Goal: Register for event/course

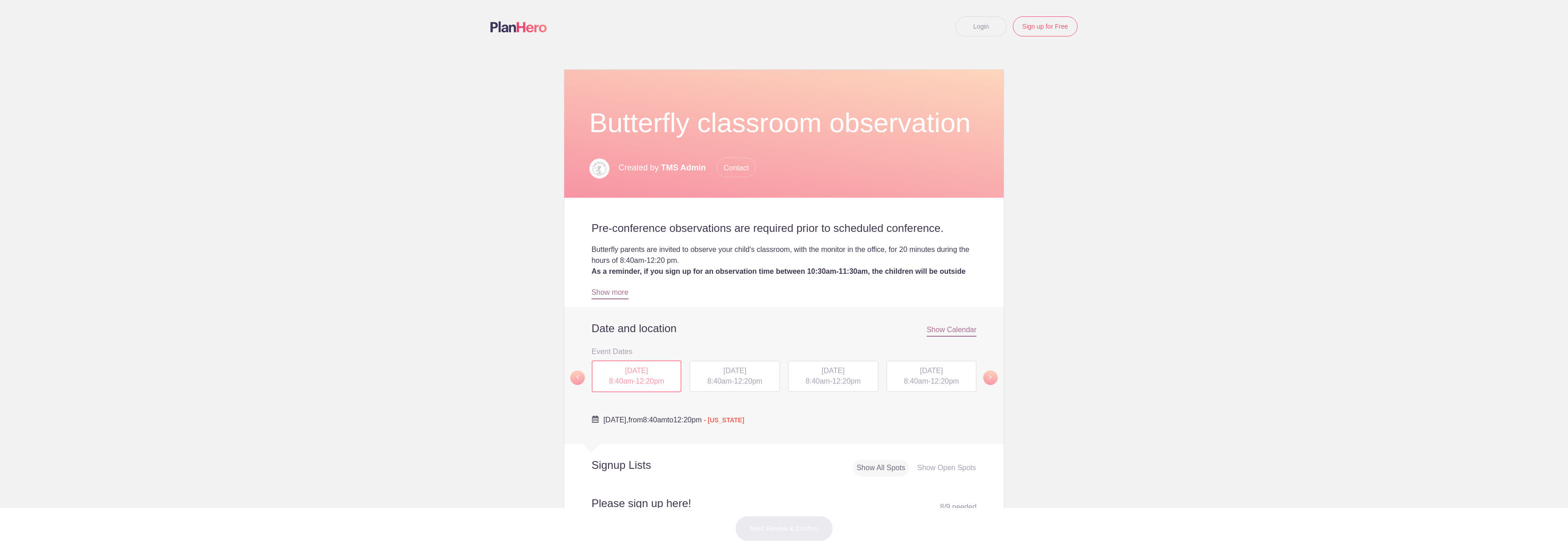
scroll to position [320, 0]
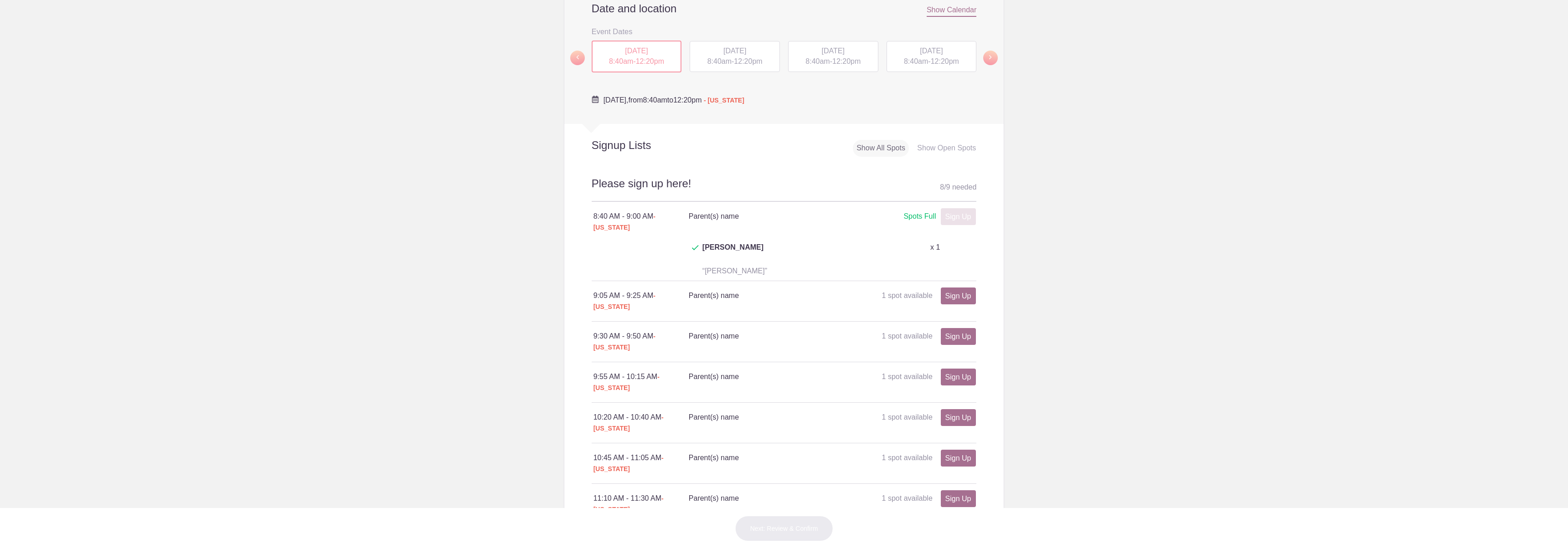
click at [727, 72] on div "TUE, Sep 16, 2025 8:40am - 12:20pm" at bounding box center [735, 56] width 90 height 31
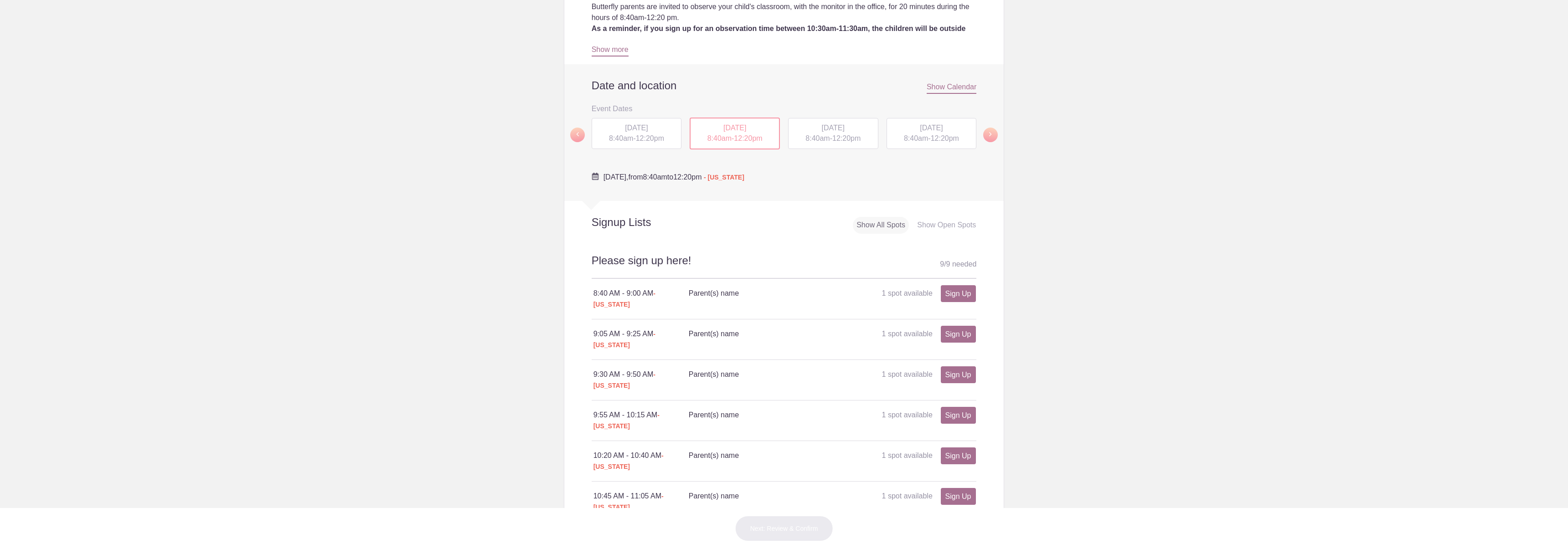
scroll to position [256, 0]
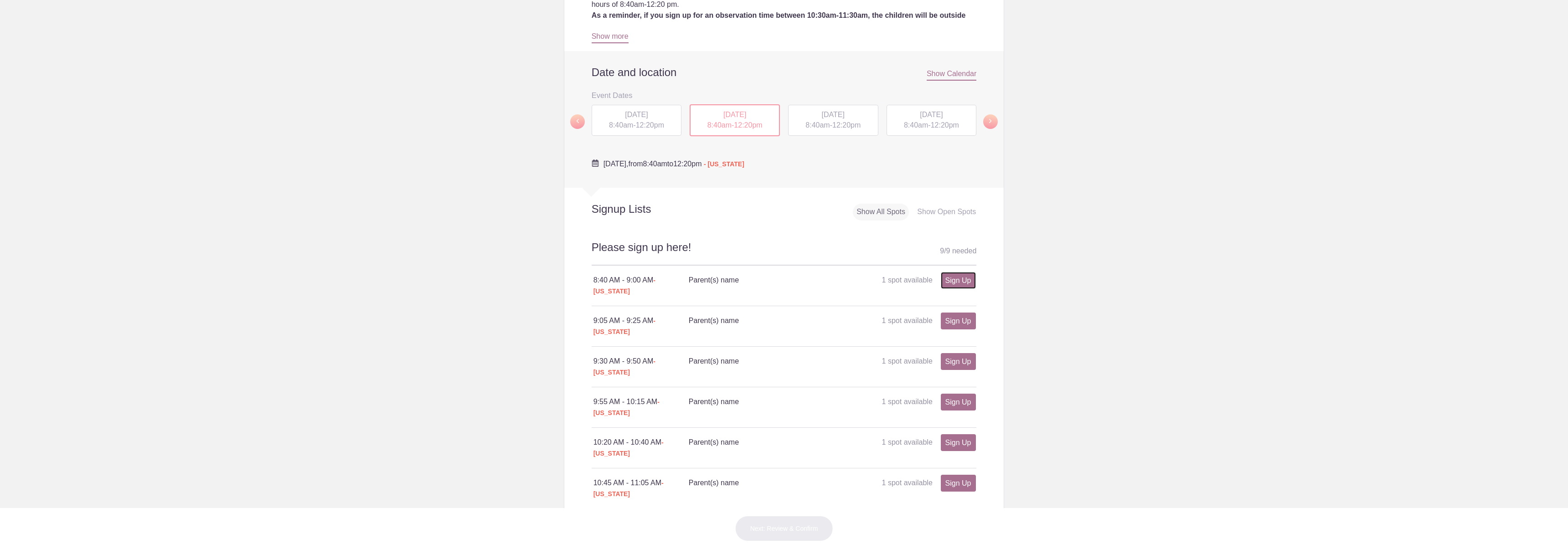
click at [963, 289] on link "Sign Up" at bounding box center [959, 281] width 35 height 17
type input "1"
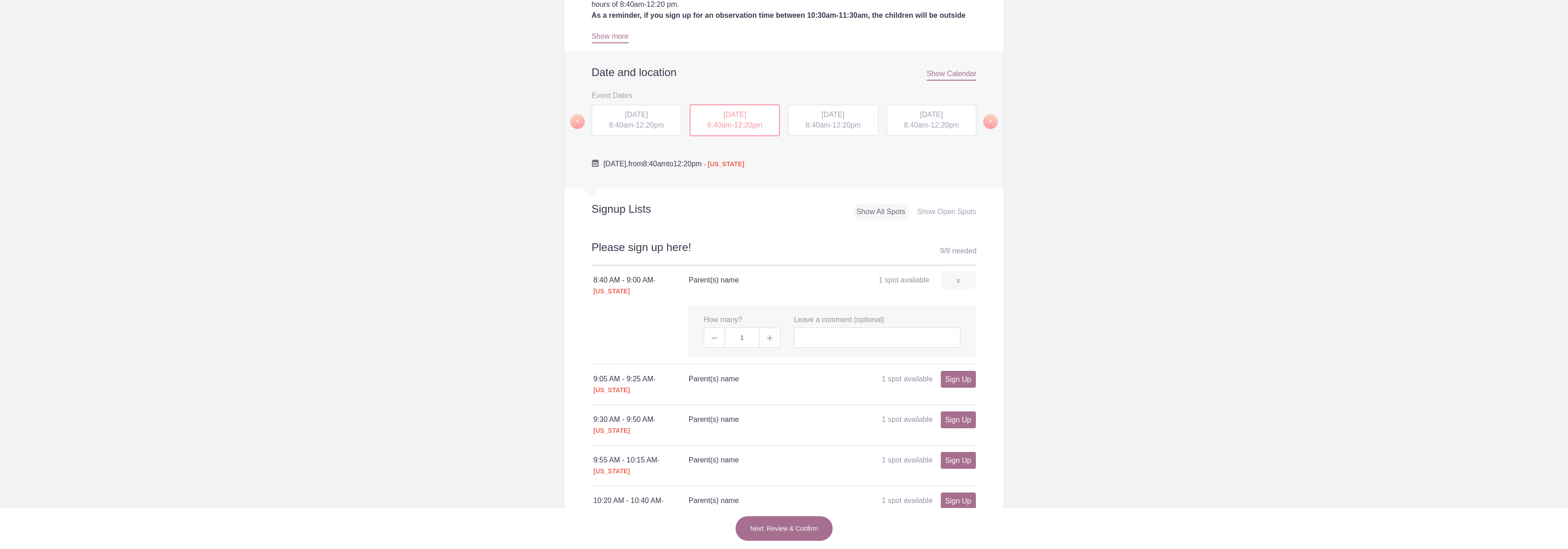
scroll to position [258, 0]
click at [774, 346] on span at bounding box center [770, 335] width 21 height 20
click at [771, 346] on span at bounding box center [770, 335] width 21 height 20
click at [767, 339] on img at bounding box center [769, 336] width 5 height 5
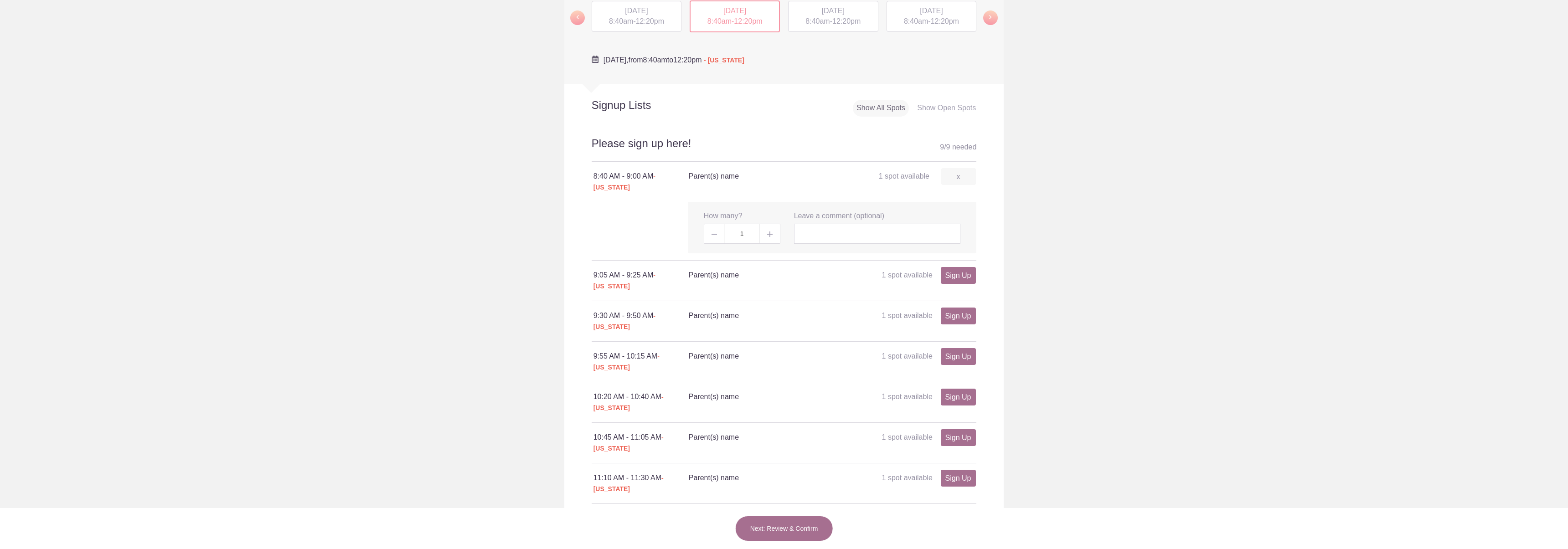
scroll to position [357, 0]
click at [767, 240] on img at bounding box center [769, 237] width 5 height 5
click at [816, 248] on input "text" at bounding box center [877, 237] width 167 height 20
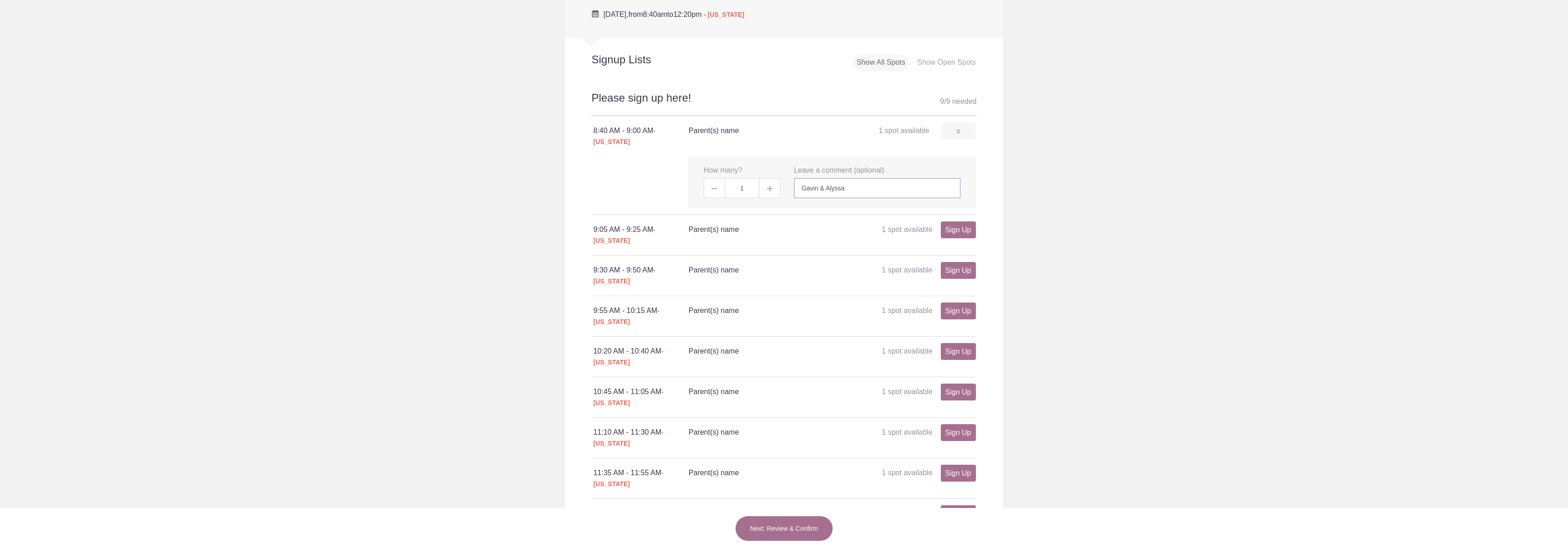
scroll to position [409, 0]
type input "Gavin & Alyssa"
click at [796, 528] on button "Next: Review & Confirm" at bounding box center [784, 529] width 98 height 26
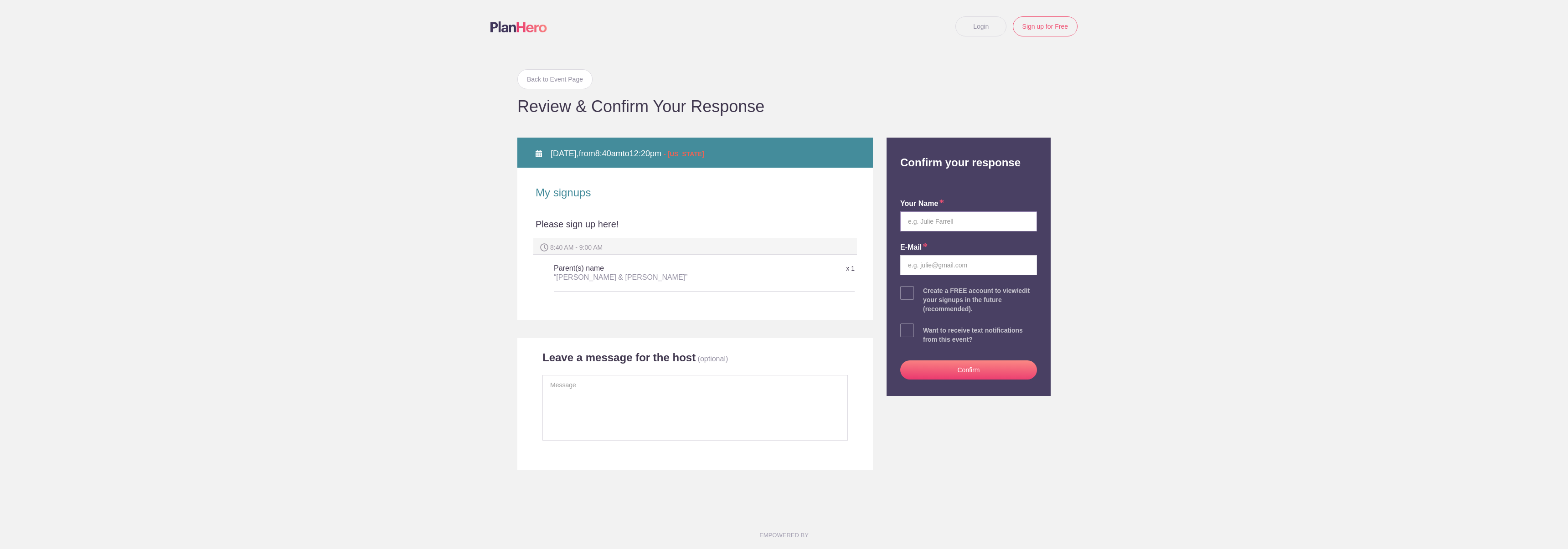
click at [954, 220] on input "text" at bounding box center [968, 221] width 137 height 20
type input "Alyssa Dale"
type input "alyssadalemail@gmail.com"
click at [978, 372] on button "Confirm" at bounding box center [968, 369] width 137 height 19
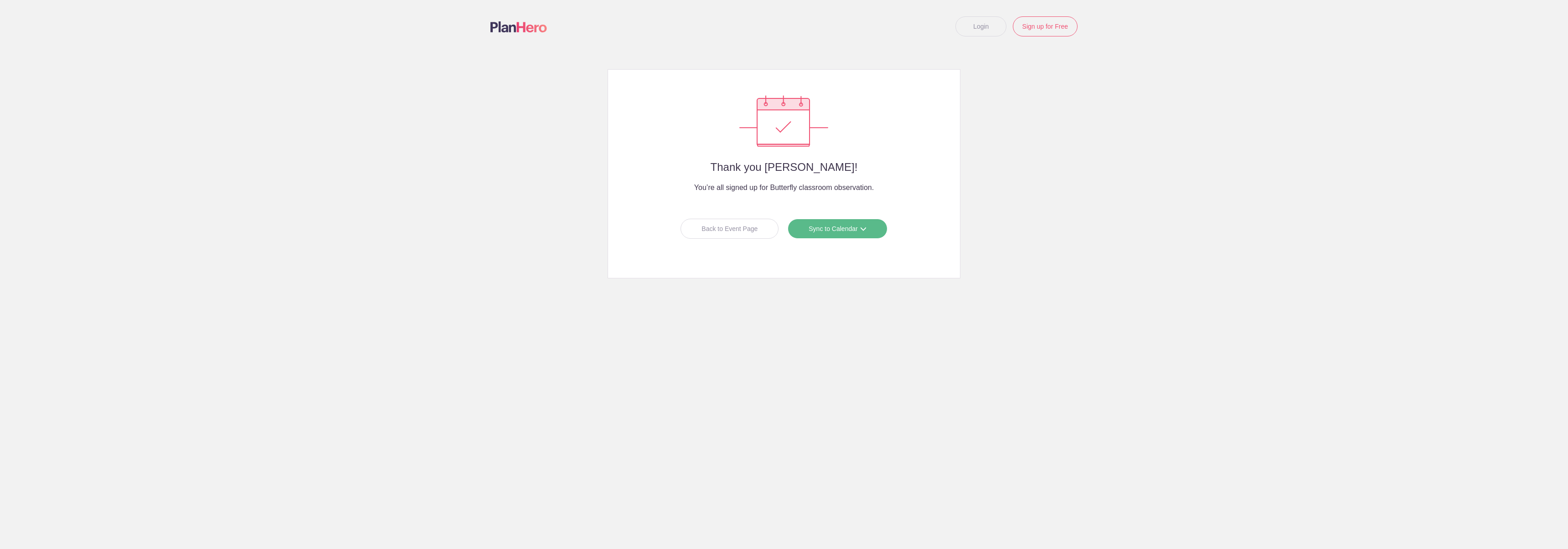
click at [827, 229] on link "Sync to Calendar" at bounding box center [837, 228] width 99 height 20
click at [831, 250] on link "Google Calendar" at bounding box center [834, 248] width 81 height 18
